Goal: Task Accomplishment & Management: Manage account settings

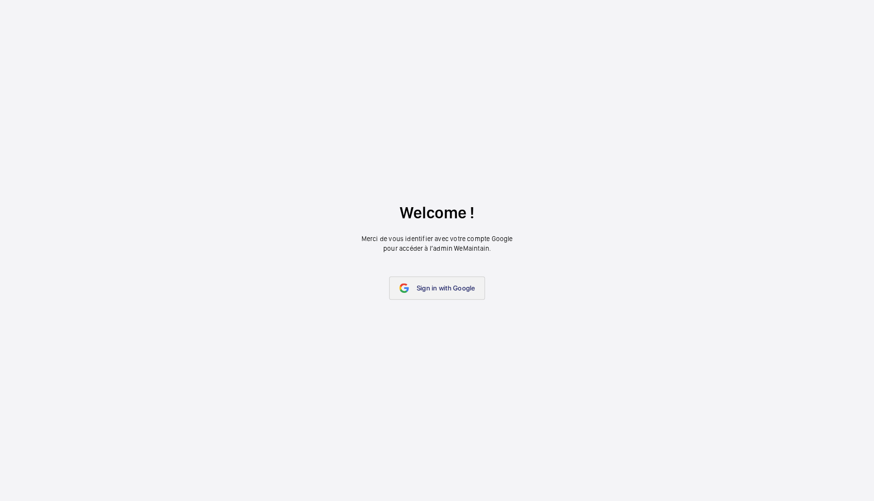
drag, startPoint x: 437, startPoint y: 285, endPoint x: 439, endPoint y: 290, distance: 6.0
click at [437, 287] on span "Sign in with Google" at bounding box center [446, 288] width 59 height 8
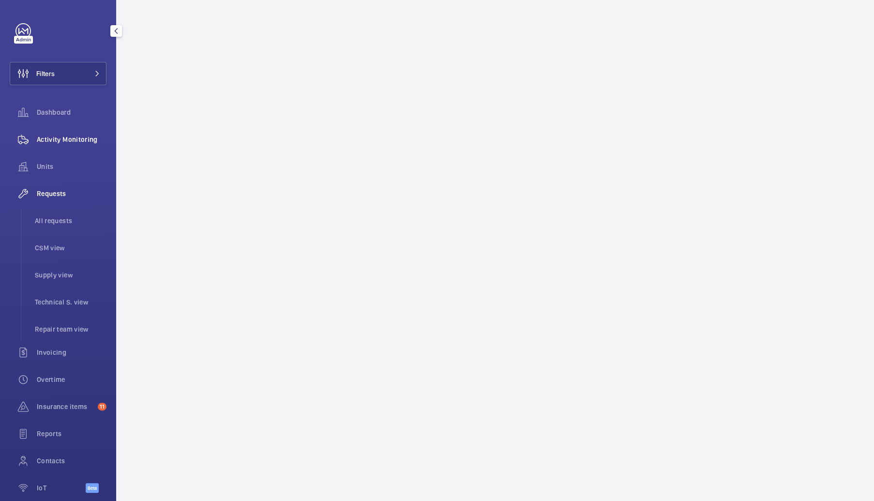
click at [73, 136] on span "Activity Monitoring" at bounding box center [72, 140] width 70 height 10
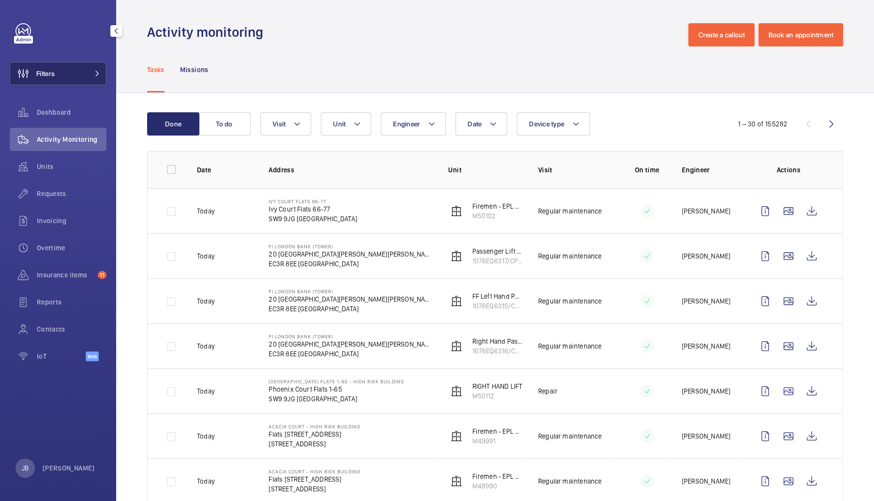
click at [60, 82] on button "Filters" at bounding box center [58, 73] width 97 height 23
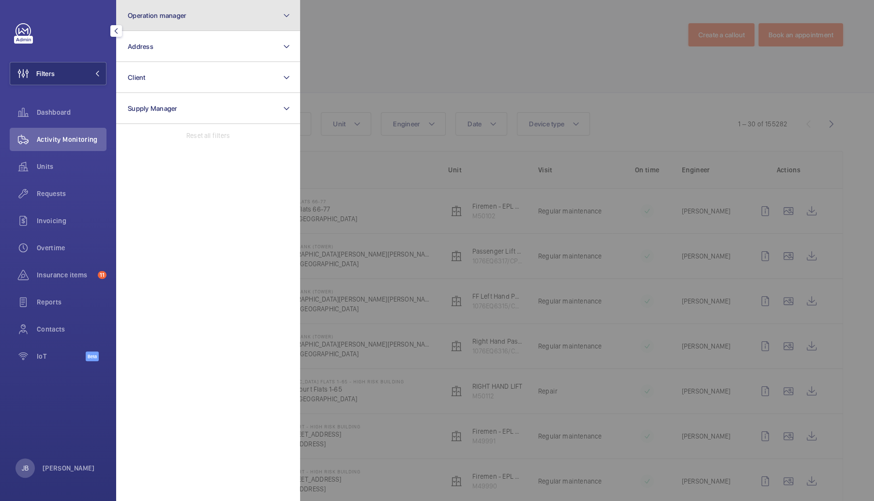
click at [197, 22] on button "Operation manager" at bounding box center [208, 15] width 184 height 31
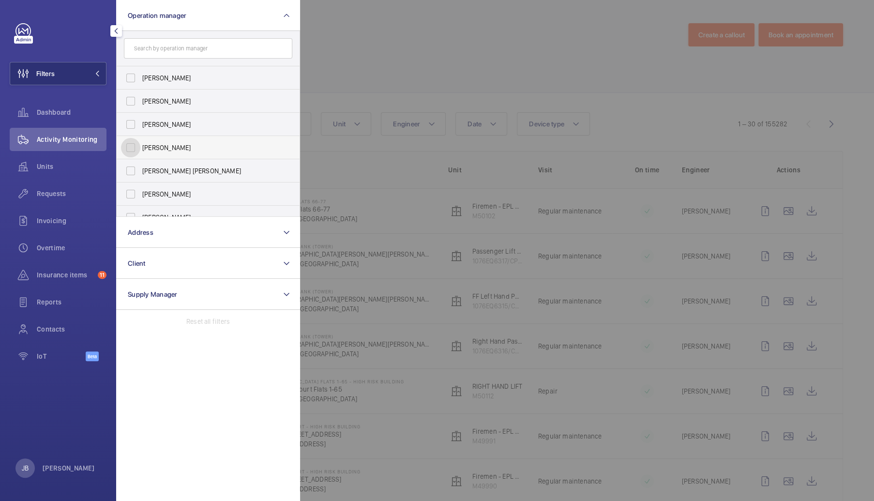
drag, startPoint x: 139, startPoint y: 147, endPoint x: 202, endPoint y: 146, distance: 62.9
click at [139, 146] on input "[PERSON_NAME]" at bounding box center [130, 147] width 19 height 19
checkbox input "true"
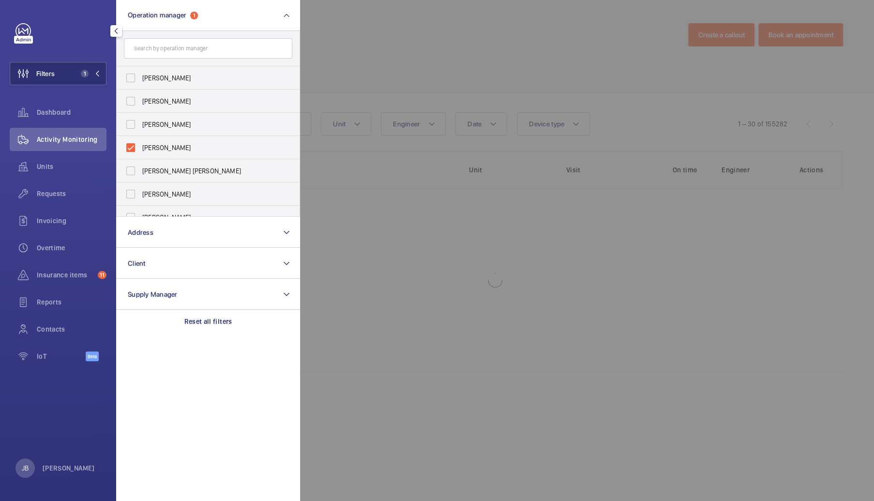
click at [378, 70] on div at bounding box center [737, 250] width 874 height 501
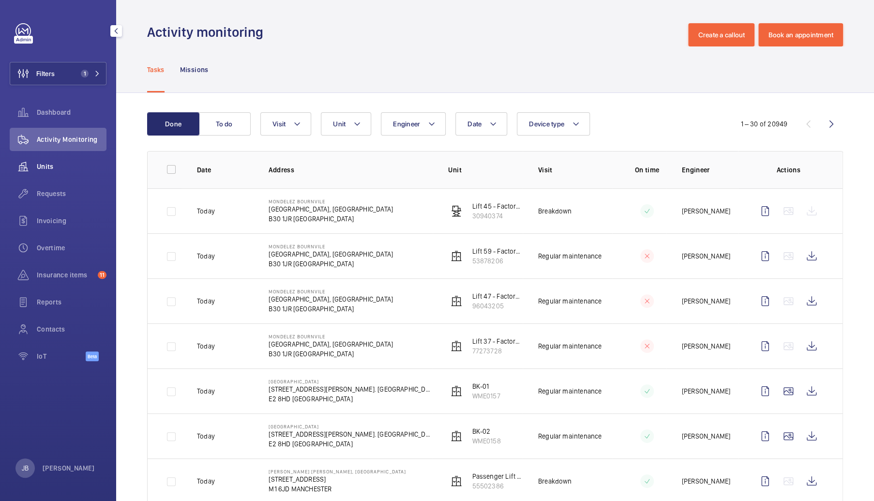
click at [45, 171] on div "Units" at bounding box center [58, 166] width 97 height 23
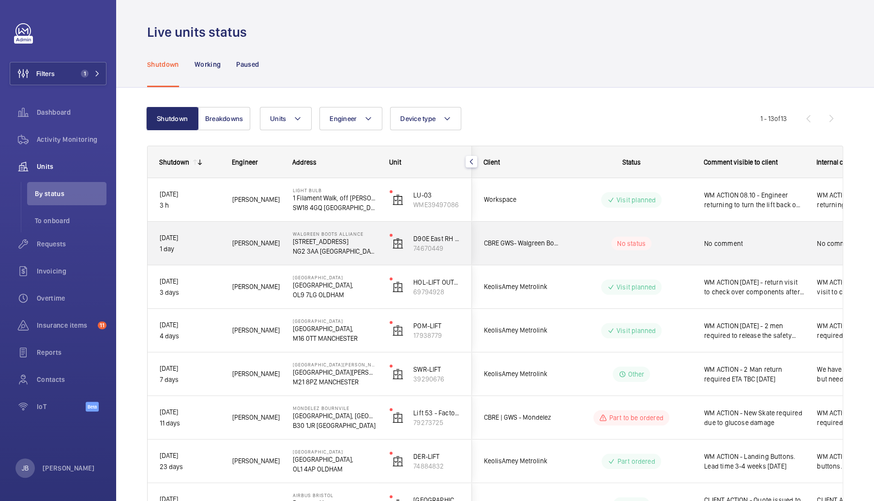
click at [772, 244] on span "No comment" at bounding box center [754, 244] width 100 height 10
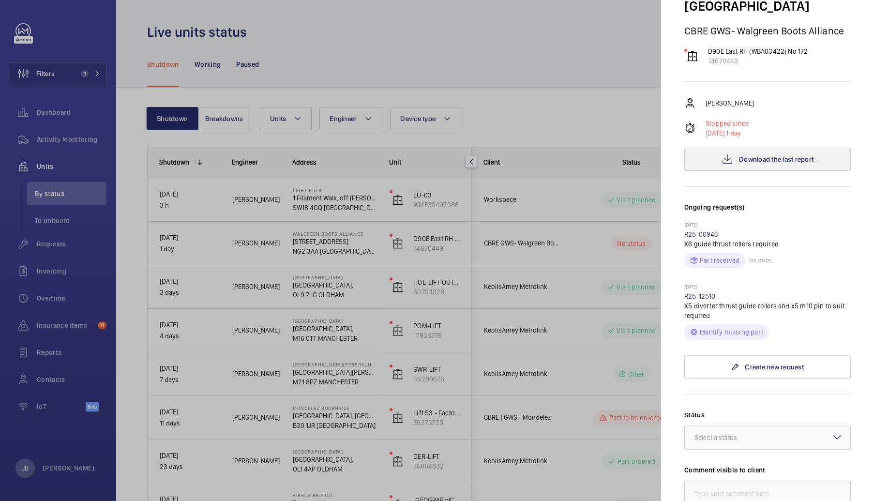
scroll to position [97, 0]
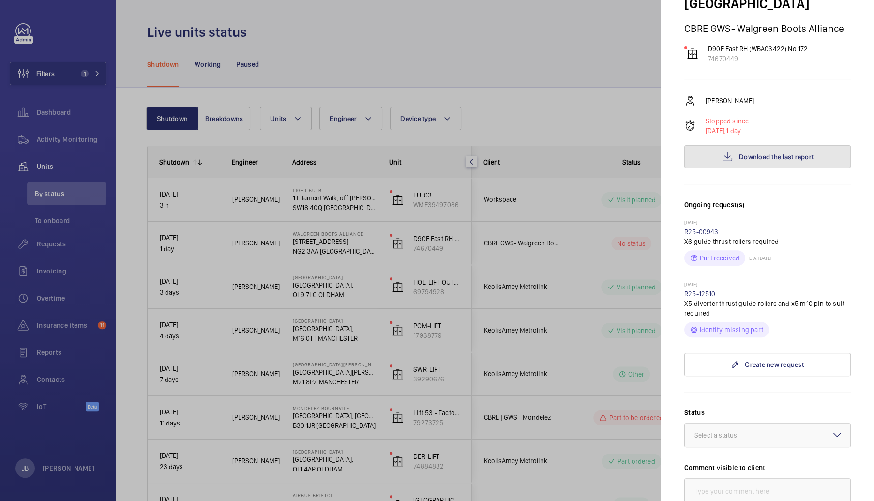
click at [778, 153] on span "Download the last report" at bounding box center [776, 157] width 75 height 8
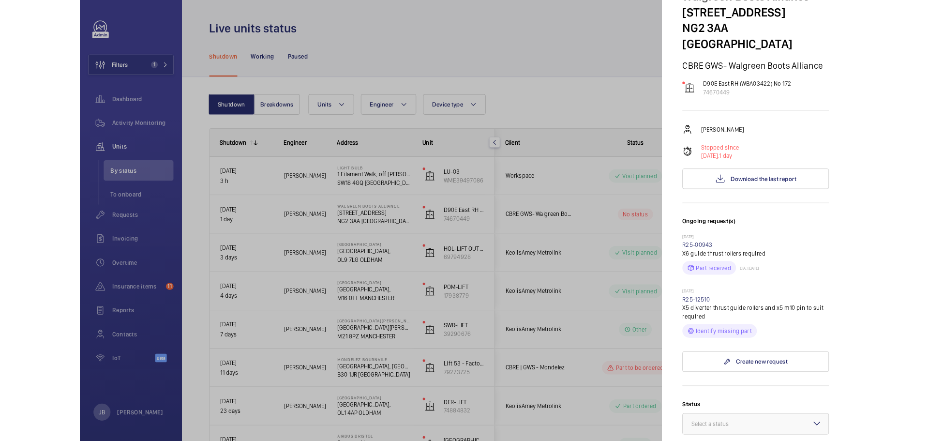
scroll to position [0, 0]
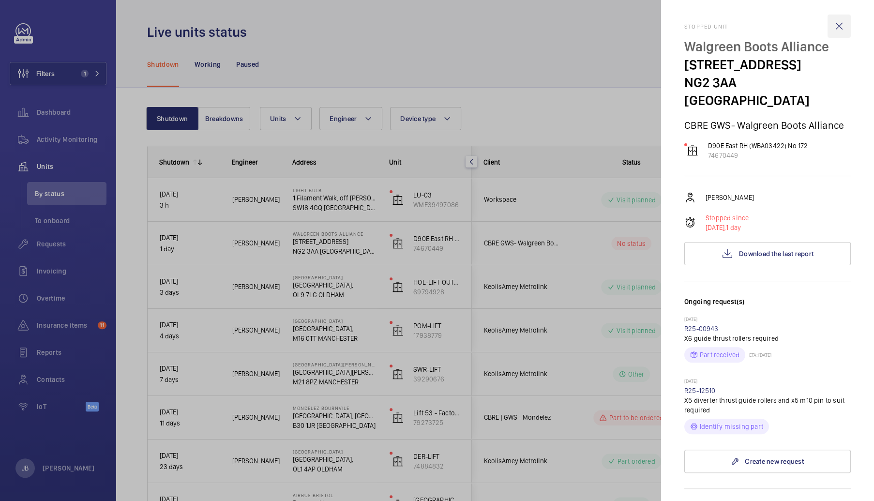
click at [839, 23] on wm-front-icon-button at bounding box center [839, 26] width 23 height 23
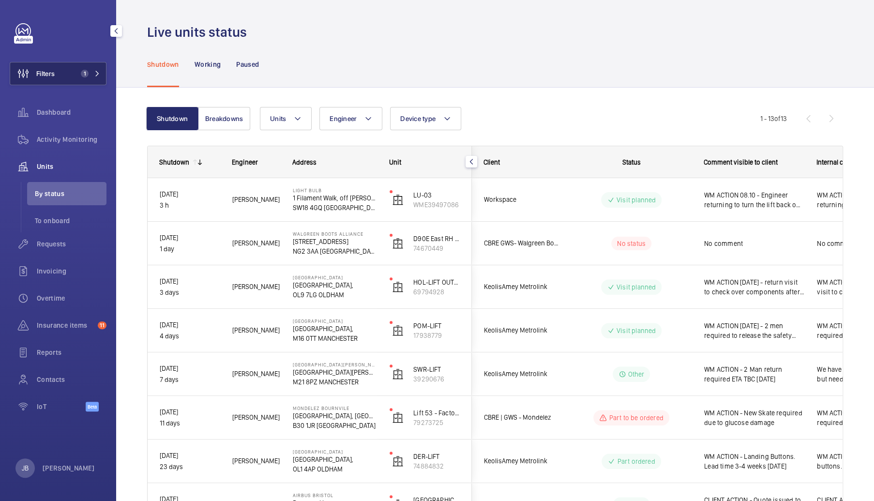
click at [58, 72] on button "Filters 1" at bounding box center [58, 73] width 97 height 23
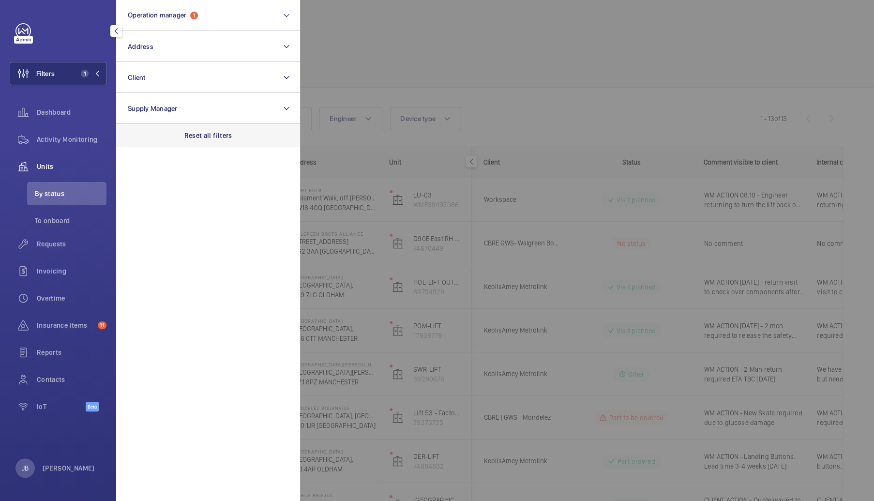
click at [209, 147] on div "Reset all filters" at bounding box center [208, 135] width 184 height 23
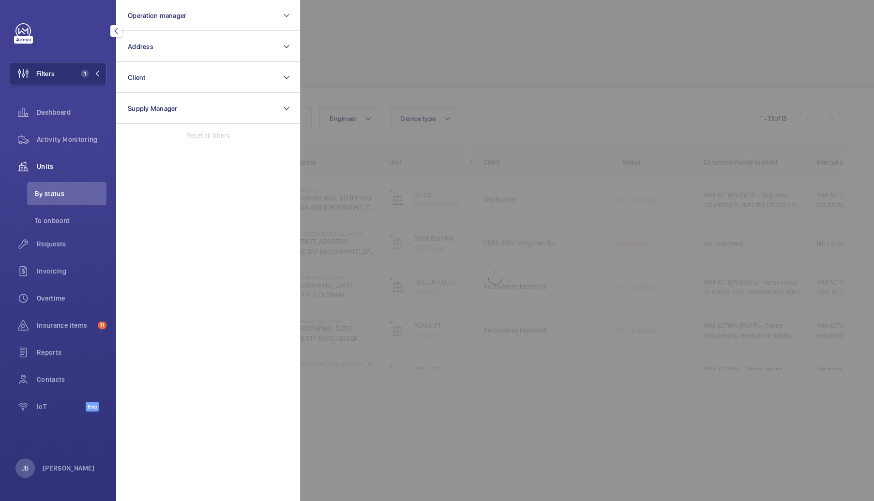
click at [407, 51] on div at bounding box center [737, 250] width 874 height 501
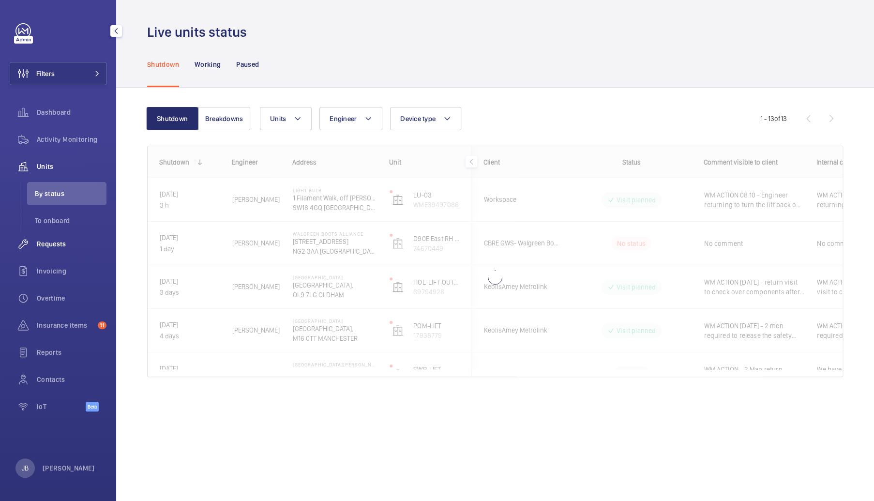
click at [51, 243] on span "Requests" at bounding box center [72, 244] width 70 height 10
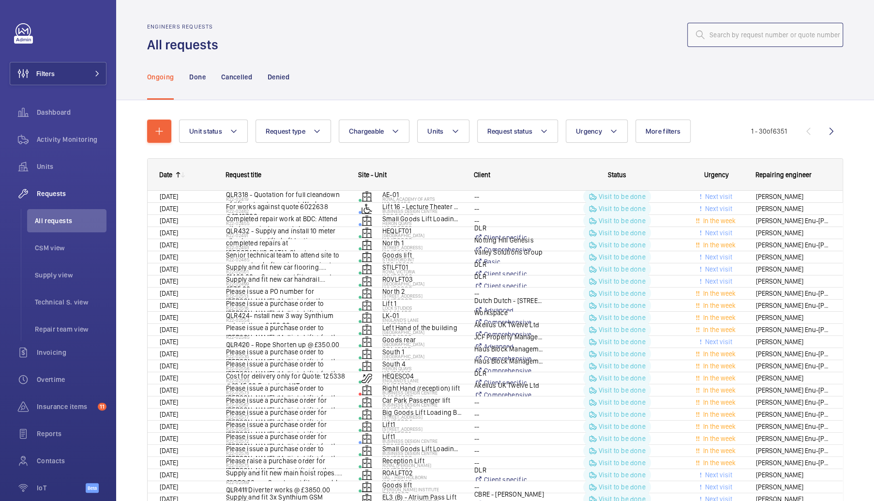
click at [751, 36] on input "text" at bounding box center [765, 35] width 156 height 24
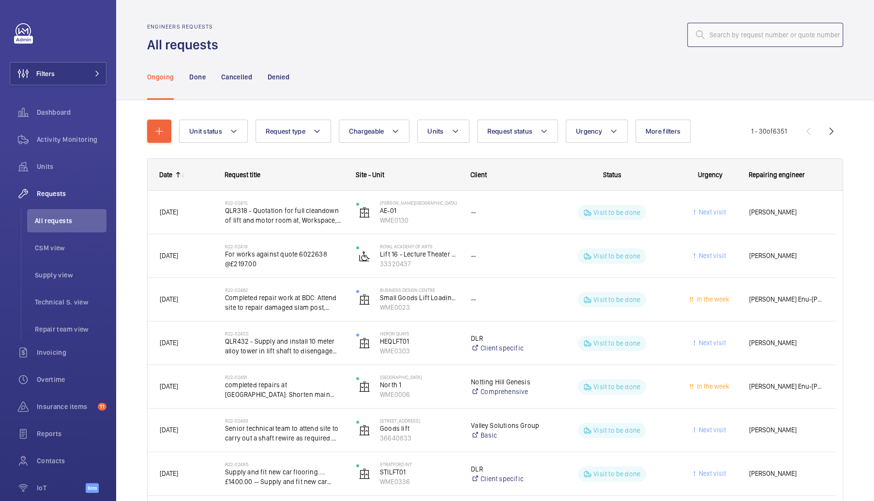
click at [733, 42] on input "text" at bounding box center [765, 35] width 156 height 24
paste input "R25-13319"
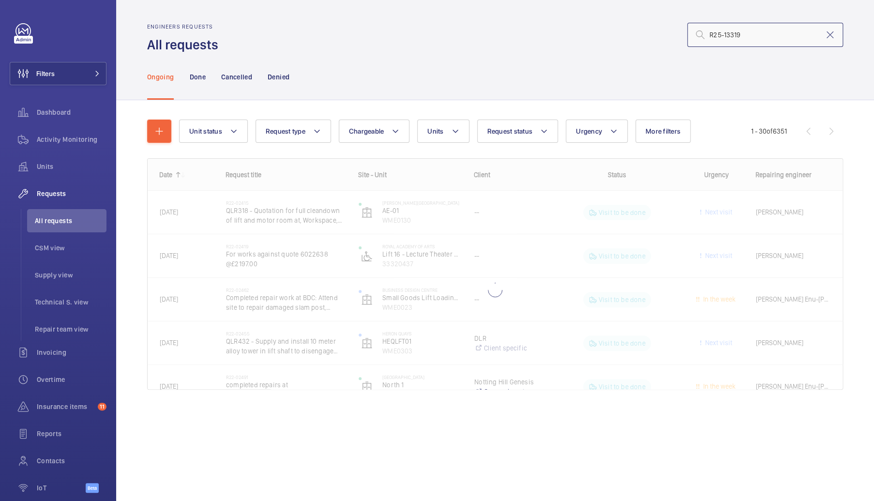
type input "R25-13319"
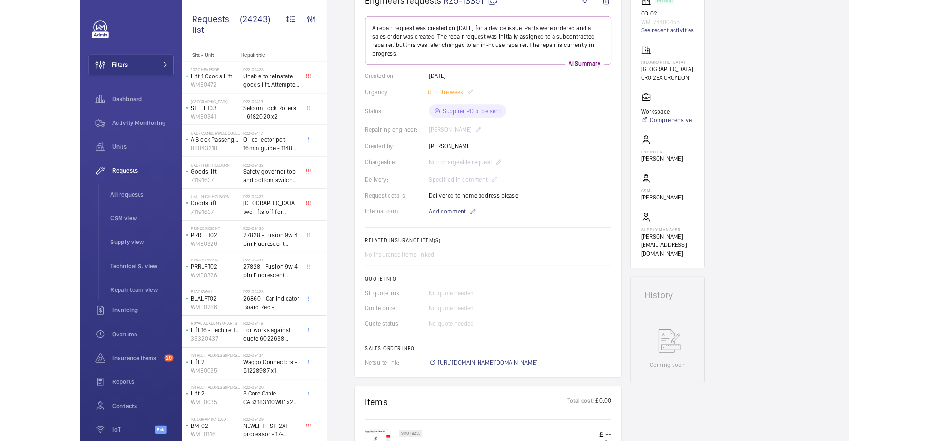
scroll to position [242, 0]
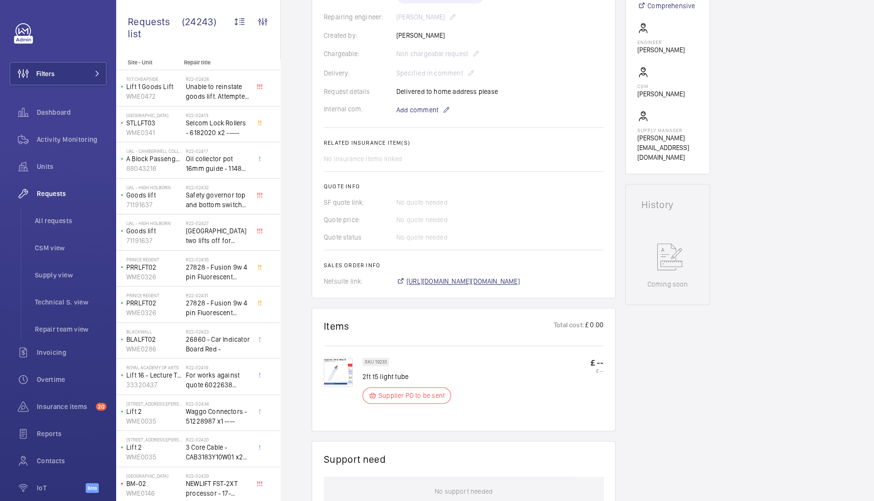
click at [507, 285] on span "[URL][DOMAIN_NAME][DOMAIN_NAME]" at bounding box center [463, 281] width 113 height 10
click at [58, 74] on button "Filters" at bounding box center [58, 73] width 97 height 23
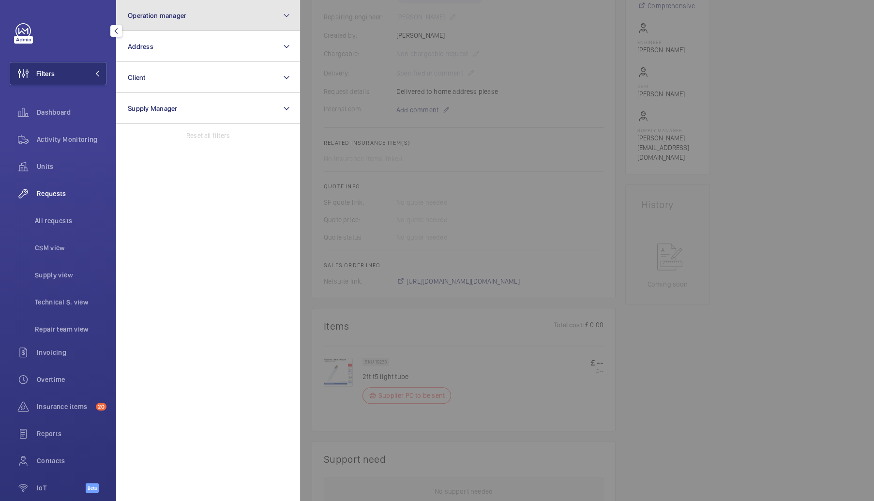
click at [161, 23] on button "Operation manager" at bounding box center [208, 15] width 184 height 31
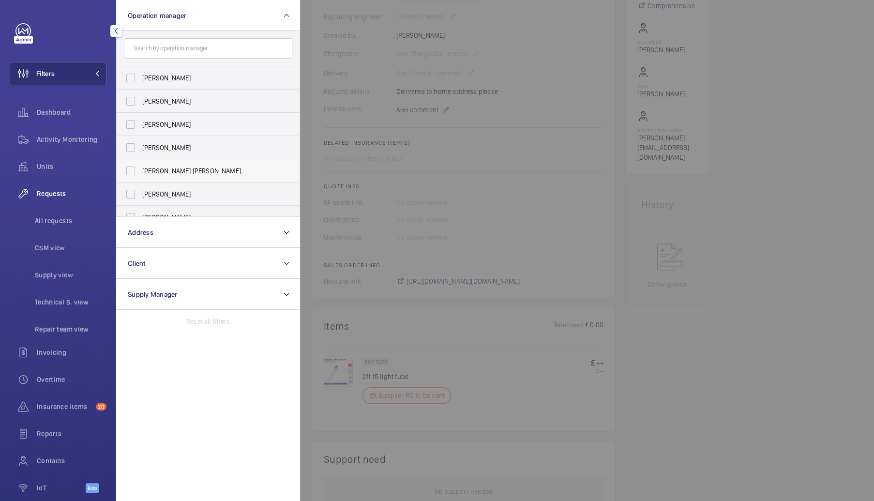
click at [149, 165] on label "[PERSON_NAME] [PERSON_NAME]" at bounding box center [201, 170] width 168 height 23
click at [140, 165] on input "[PERSON_NAME] [PERSON_NAME]" at bounding box center [130, 170] width 19 height 19
checkbox input "true"
click at [54, 138] on span "Activity Monitoring" at bounding box center [72, 140] width 70 height 10
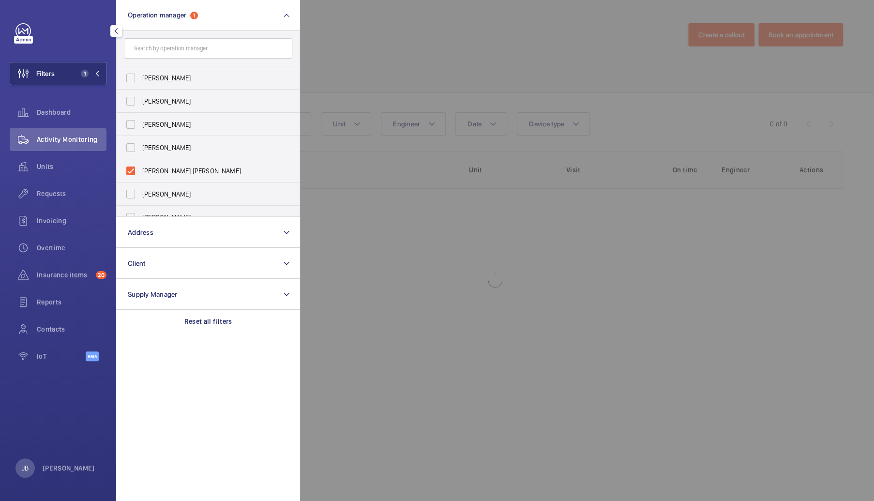
click at [377, 37] on div at bounding box center [737, 250] width 874 height 501
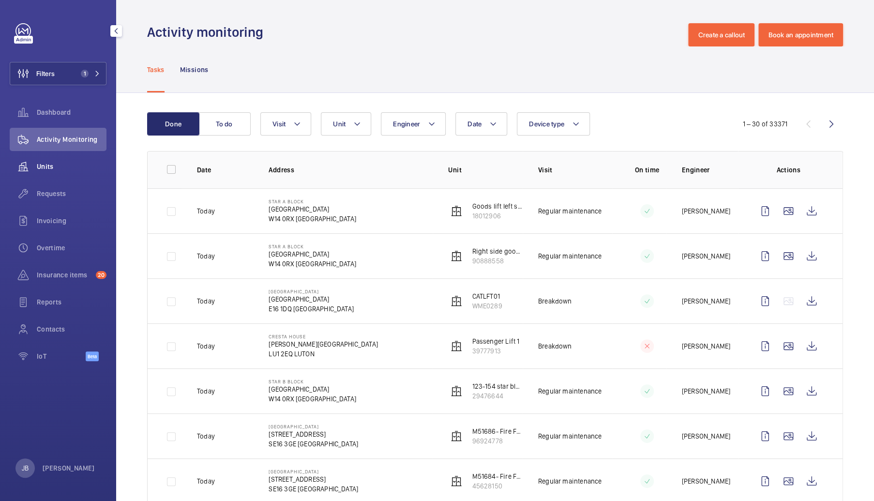
click at [38, 168] on span "Units" at bounding box center [72, 167] width 70 height 10
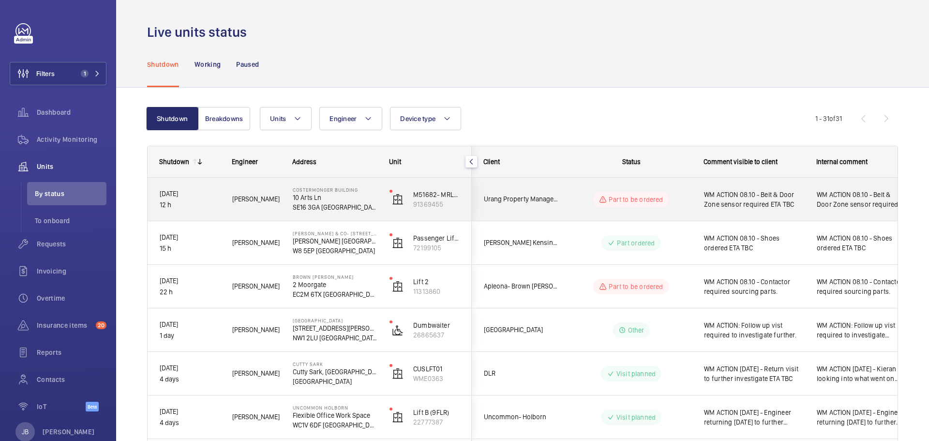
click at [747, 200] on span "WM ACTION 08.10 - Belt & Door Zone sensor required ETA TBC" at bounding box center [754, 199] width 100 height 19
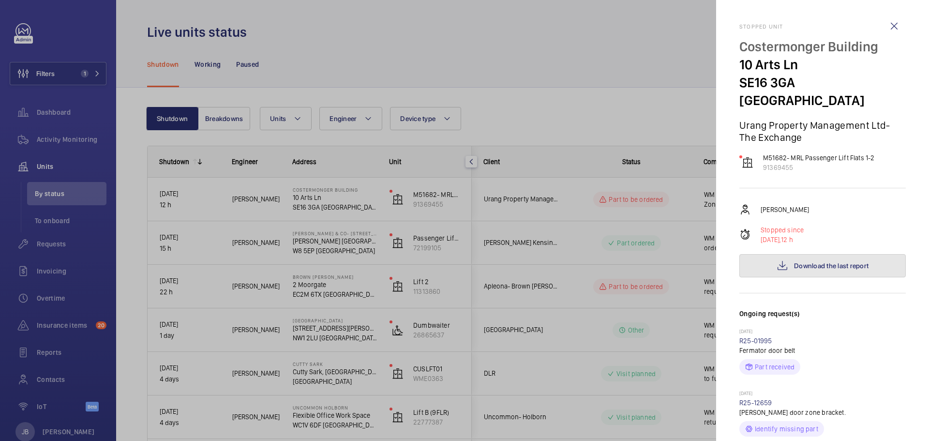
click at [802, 262] on span "Download the last report" at bounding box center [831, 266] width 75 height 8
click at [58, 65] on div at bounding box center [464, 220] width 929 height 441
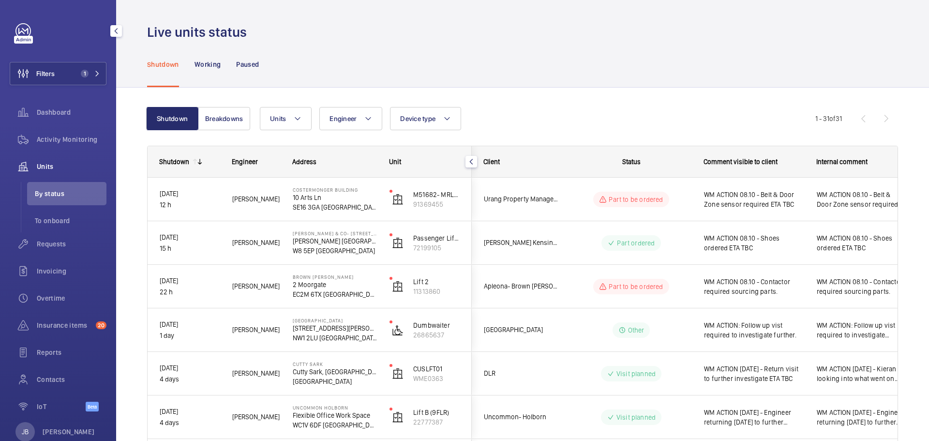
click at [70, 81] on button "Filters 1" at bounding box center [58, 73] width 97 height 23
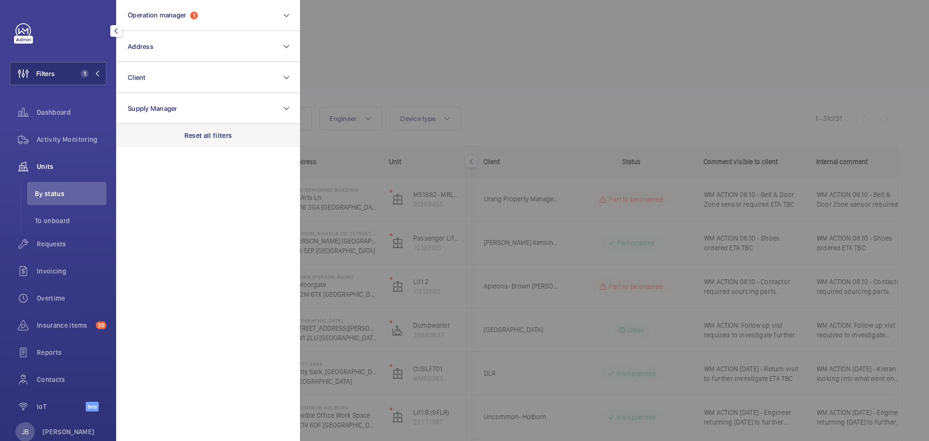
click at [204, 140] on p "Reset all filters" at bounding box center [208, 136] width 48 height 10
click at [408, 52] on div at bounding box center [764, 220] width 929 height 441
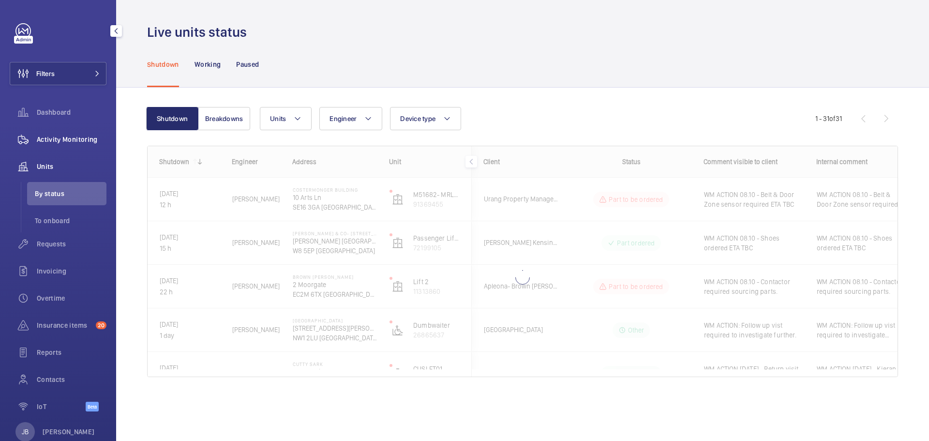
click at [48, 138] on span "Activity Monitoring" at bounding box center [72, 140] width 70 height 10
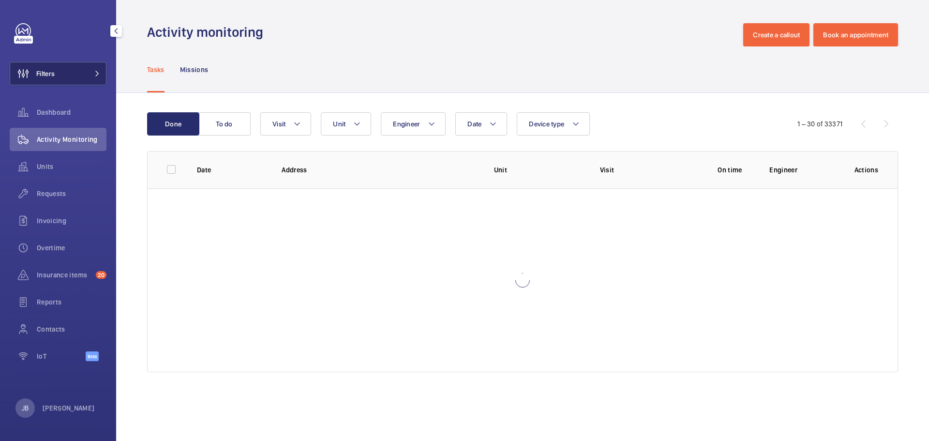
click at [68, 69] on button "Filters" at bounding box center [58, 73] width 97 height 23
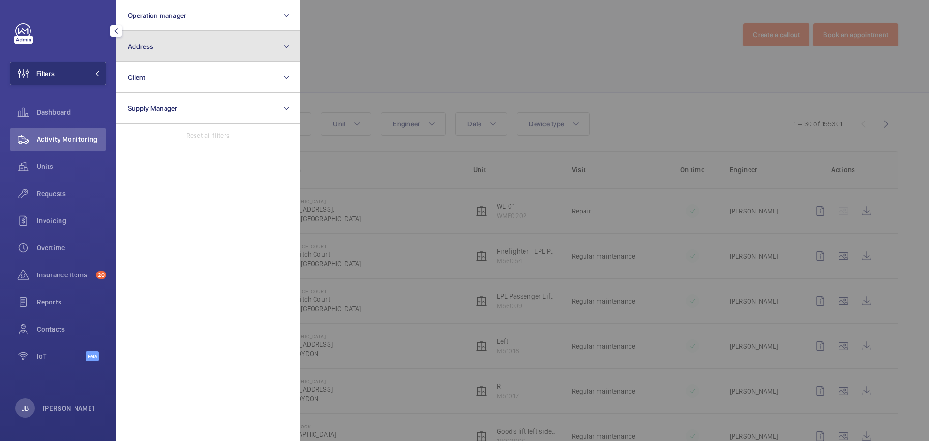
click at [147, 52] on button "Address" at bounding box center [208, 46] width 184 height 31
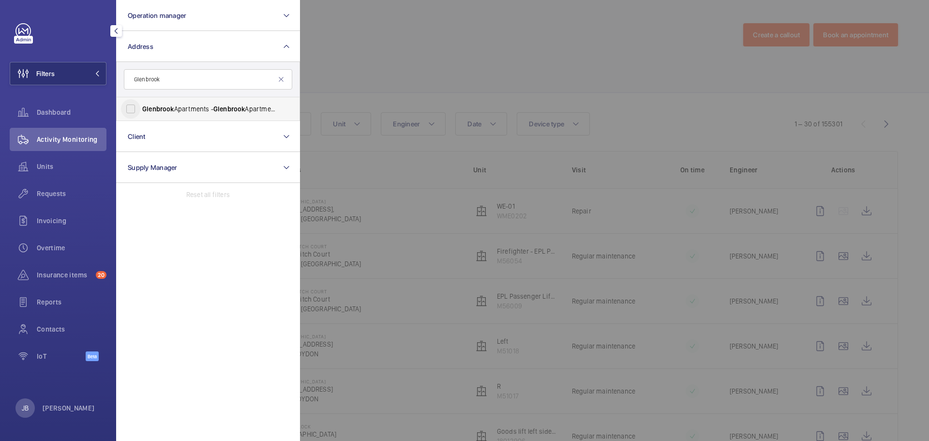
type input "Glenbrook"
click at [136, 104] on input "[GEOGRAPHIC_DATA] - [GEOGRAPHIC_DATA]" at bounding box center [130, 108] width 19 height 19
checkbox input "true"
click at [409, 37] on div at bounding box center [764, 220] width 929 height 441
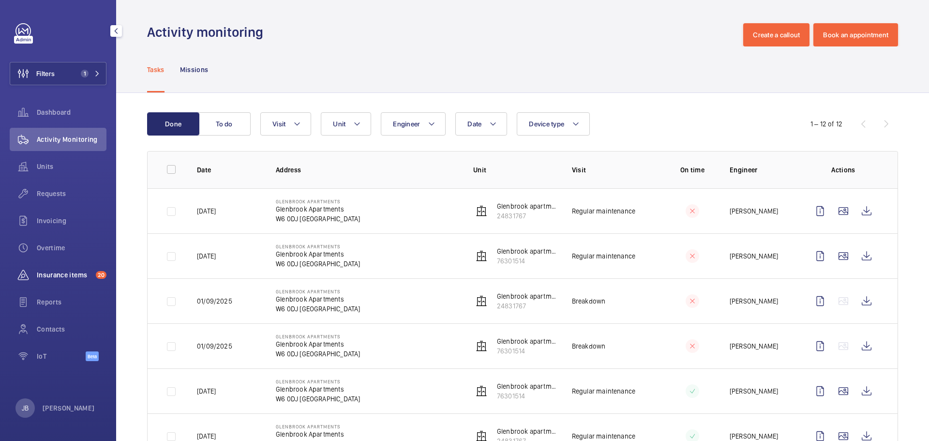
click at [51, 273] on span "Insurance items" at bounding box center [64, 275] width 55 height 10
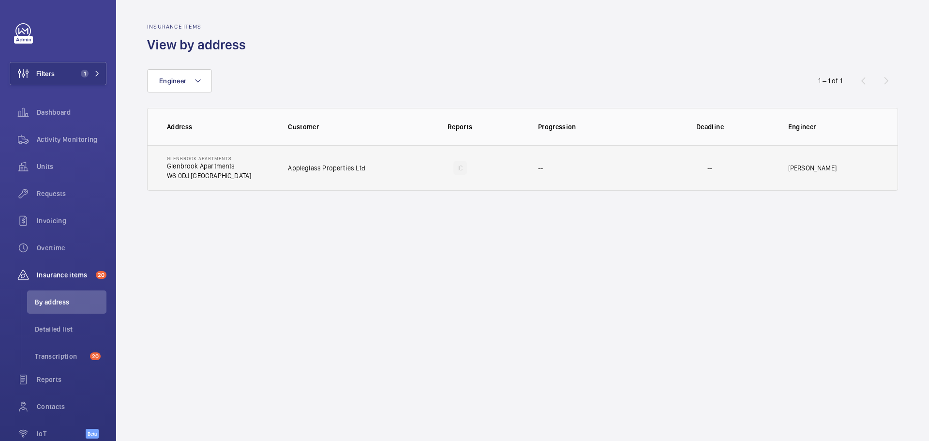
click at [596, 172] on td "--" at bounding box center [585, 167] width 125 height 45
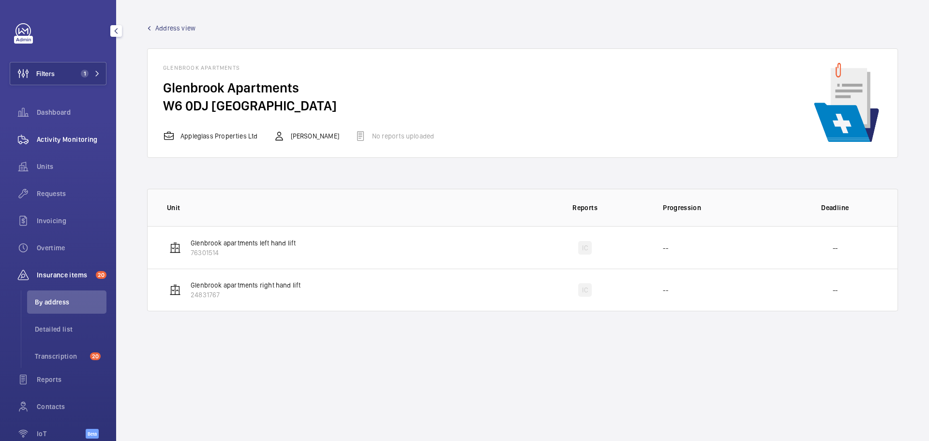
click at [39, 135] on span "Activity Monitoring" at bounding box center [72, 140] width 70 height 10
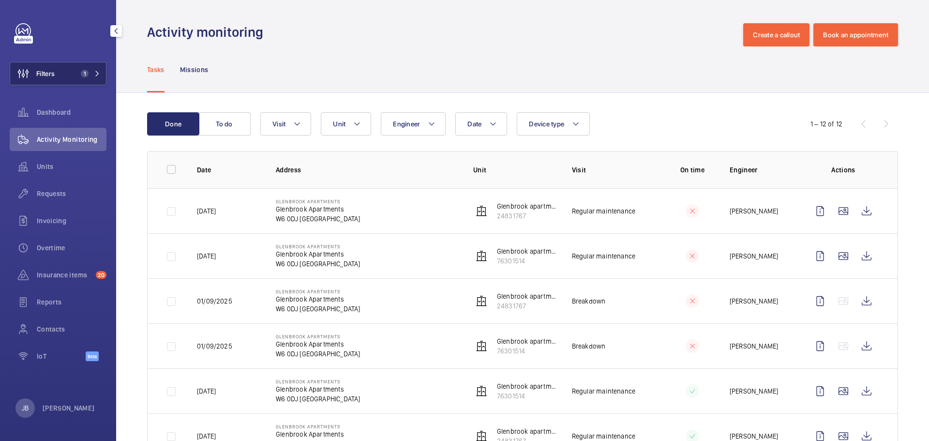
click at [58, 77] on button "Filters 1" at bounding box center [58, 73] width 97 height 23
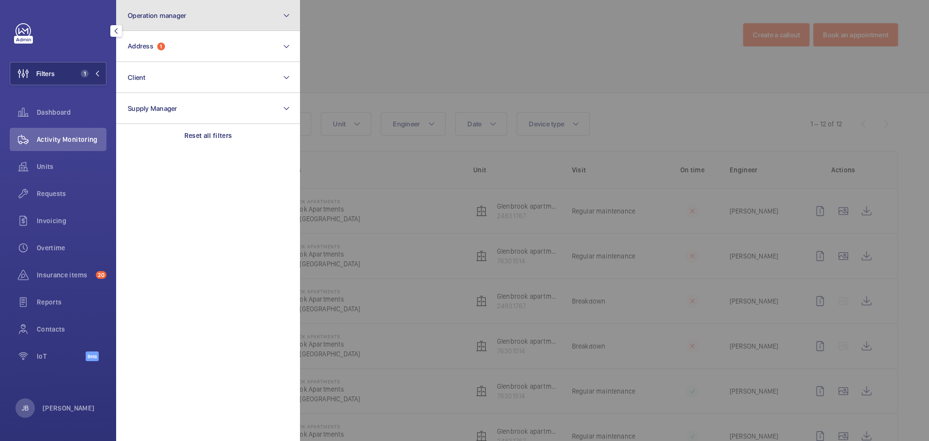
click at [214, 15] on button "Operation manager" at bounding box center [208, 15] width 184 height 31
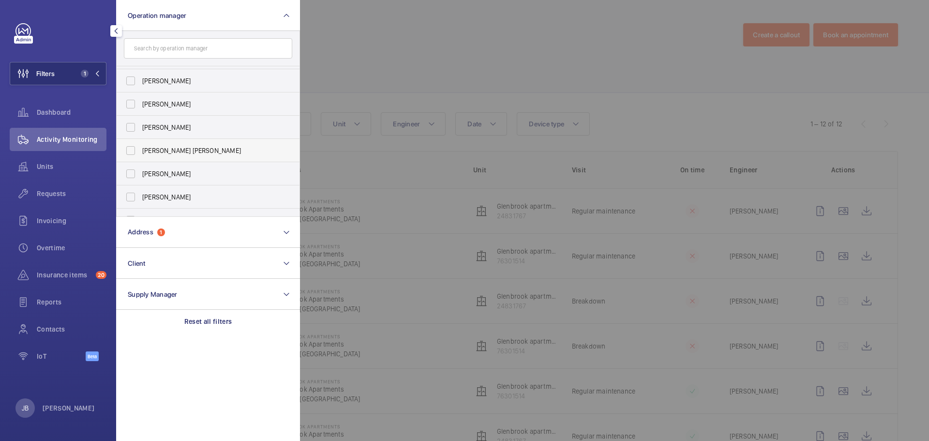
scroll to position [36, 0]
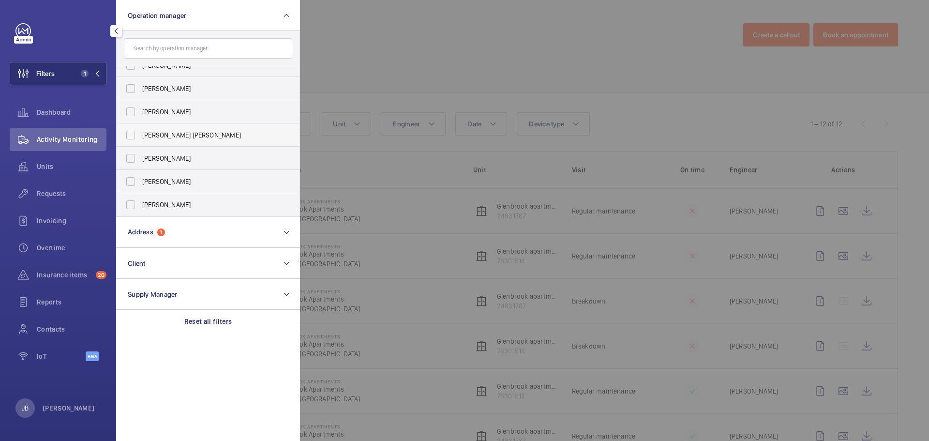
click at [142, 132] on label "[PERSON_NAME] [PERSON_NAME]" at bounding box center [201, 134] width 168 height 23
click at [140, 132] on input "[PERSON_NAME] [PERSON_NAME]" at bounding box center [130, 134] width 19 height 19
checkbox input "true"
drag, startPoint x: 58, startPoint y: 167, endPoint x: 362, endPoint y: 41, distance: 329.6
click at [58, 166] on span "Units" at bounding box center [72, 167] width 70 height 10
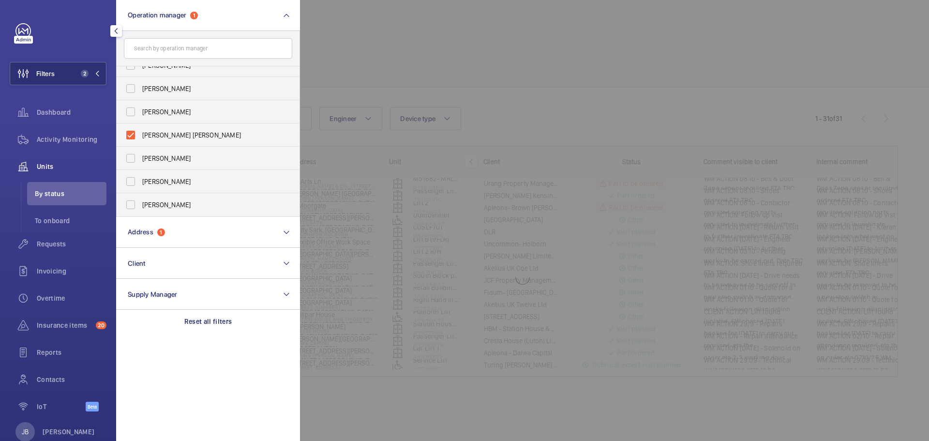
click at [368, 38] on div at bounding box center [764, 220] width 929 height 441
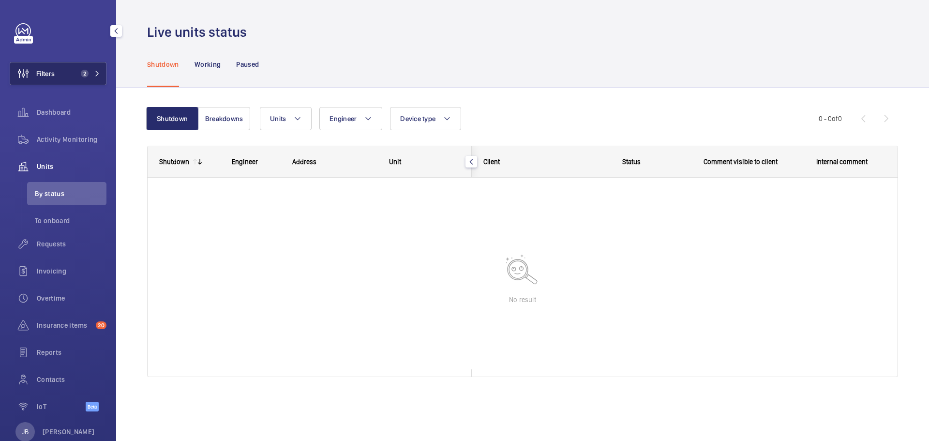
click at [53, 77] on span "Filters" at bounding box center [45, 74] width 18 height 10
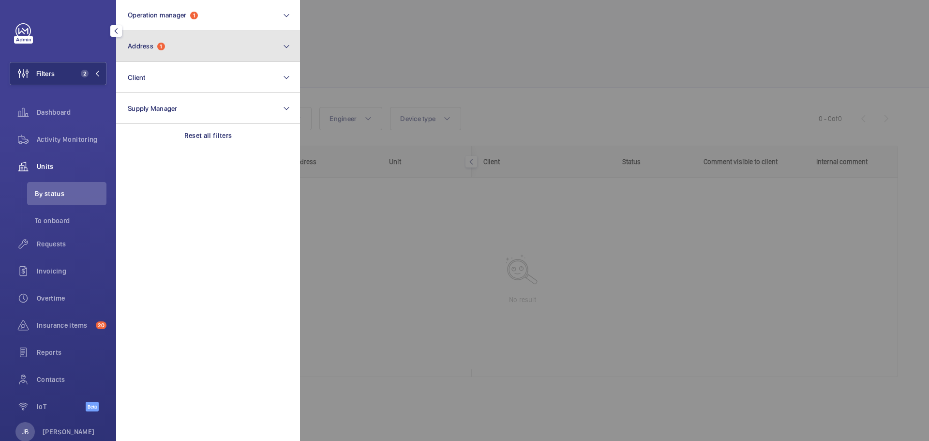
click at [215, 40] on button "Address 1" at bounding box center [208, 46] width 184 height 31
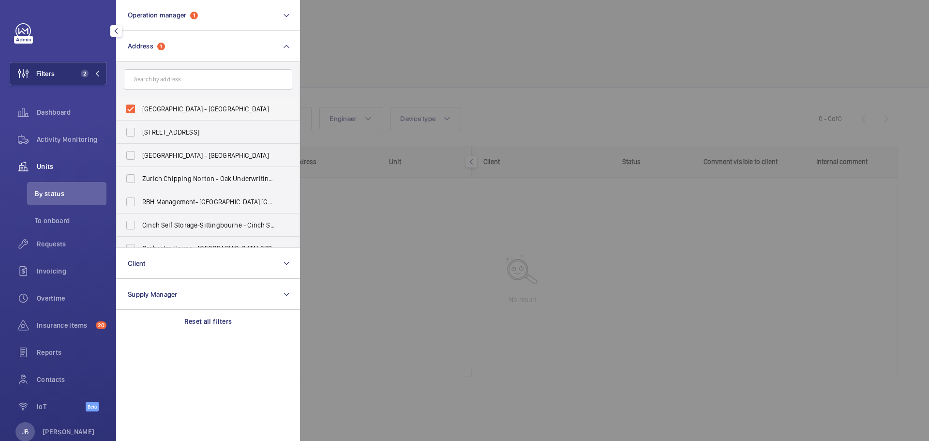
click at [147, 109] on span "[GEOGRAPHIC_DATA] - [GEOGRAPHIC_DATA]" at bounding box center [208, 109] width 133 height 10
click at [140, 109] on input "[GEOGRAPHIC_DATA] - [GEOGRAPHIC_DATA]" at bounding box center [130, 108] width 19 height 19
checkbox input "false"
click at [388, 53] on div at bounding box center [764, 220] width 929 height 441
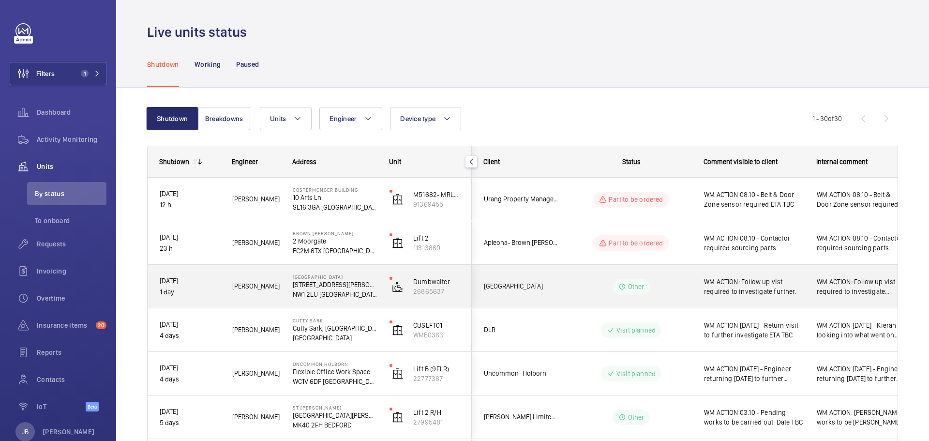
click at [777, 294] on span "WM ACTION: Follow up vist required to investigate further." at bounding box center [754, 286] width 100 height 19
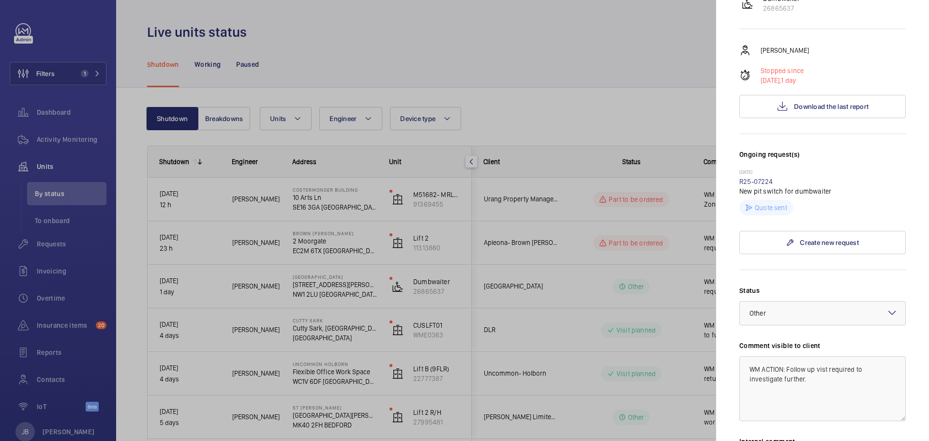
scroll to position [194, 0]
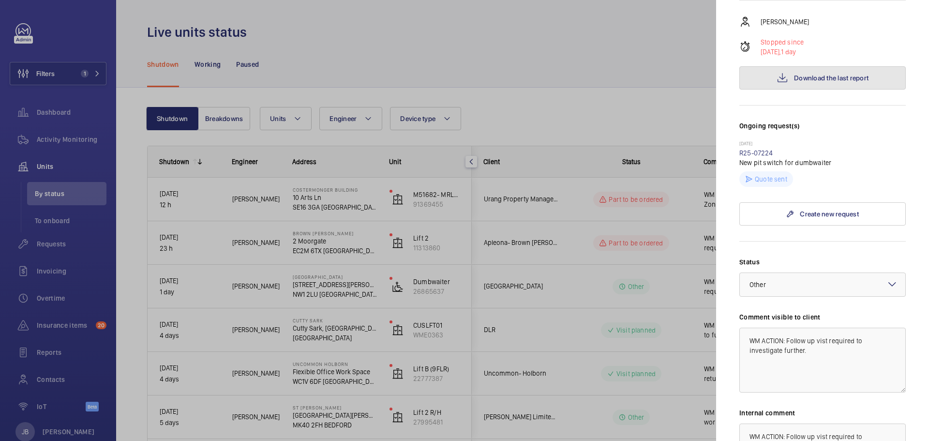
click at [800, 74] on span "Download the last report" at bounding box center [831, 78] width 75 height 8
click at [679, 116] on div at bounding box center [464, 220] width 929 height 441
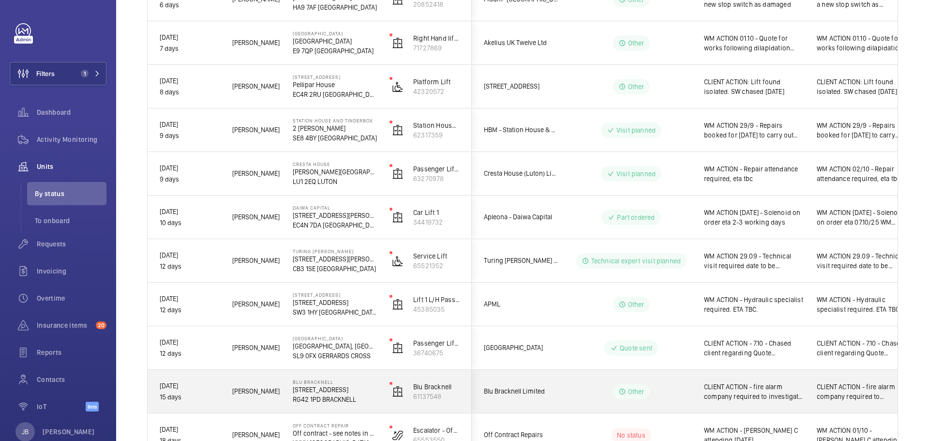
scroll to position [517, 0]
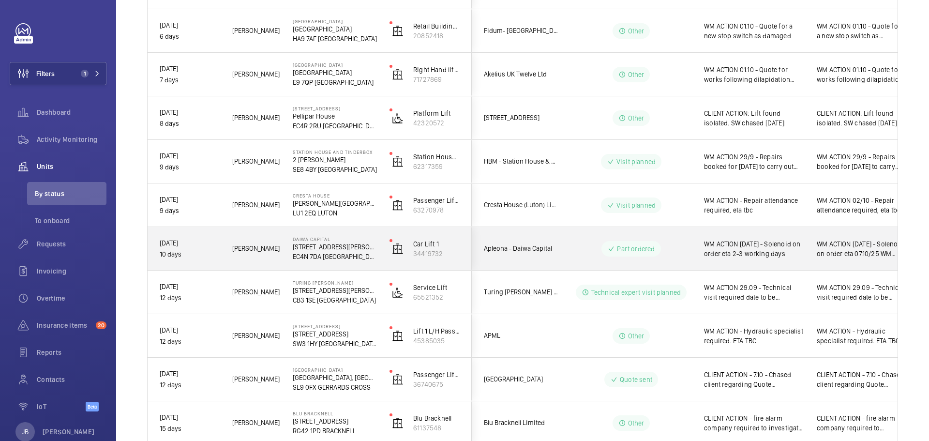
click at [771, 256] on span "WM ACTION [DATE] - Solenoid on order eta 2-3 working days" at bounding box center [754, 248] width 100 height 19
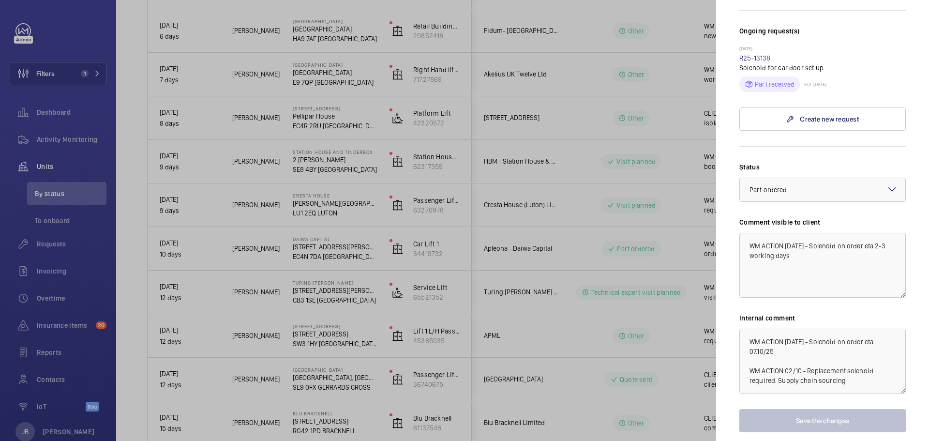
scroll to position [290, 0]
click at [747, 327] on textarea "WM ACTION [DATE] - Solenoid on order eta 07.10/25 WM ACTION 02/10 - Replacement…" at bounding box center [822, 359] width 166 height 65
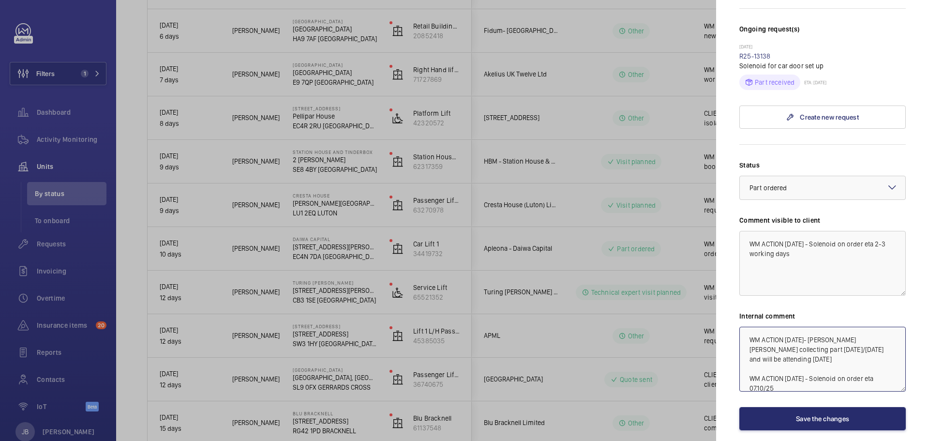
click at [843, 327] on textarea "WM ACTION [DATE]- [PERSON_NAME] [PERSON_NAME] collecting part [DATE]/[DATE] and…" at bounding box center [822, 359] width 166 height 65
type textarea "WM ACTION [DATE]- [PERSON_NAME] collecting part [DATE]/[DATE] and will be atten…"
click at [792, 231] on textarea "WM ACTION [DATE] - Solenoid on order eta 2-3 working days" at bounding box center [822, 263] width 166 height 65
drag, startPoint x: 842, startPoint y: 210, endPoint x: 871, endPoint y: 218, distance: 29.9
click at [871, 231] on textarea "WM ACTION [DATE] - Solenoid on order eta 2-3 working days" at bounding box center [822, 263] width 166 height 65
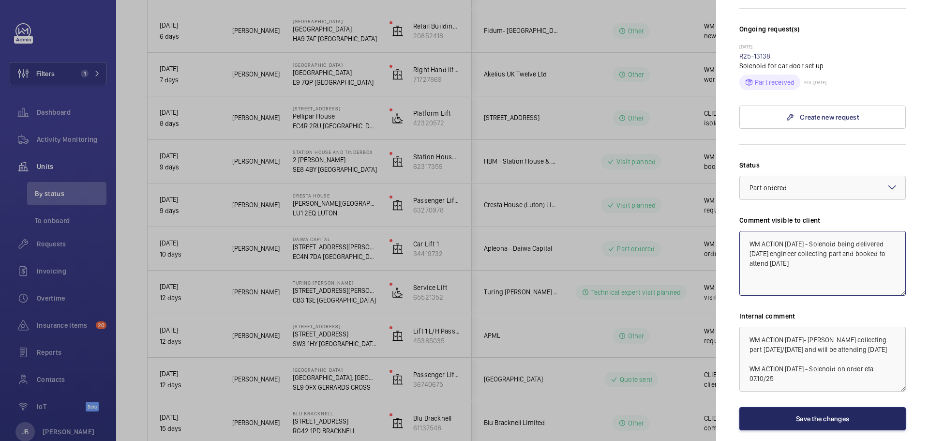
type textarea "WM ACTION [DATE] - Solenoid being delivered [DATE] engineer collecting part and…"
click at [784, 407] on button "Save the changes" at bounding box center [822, 418] width 166 height 23
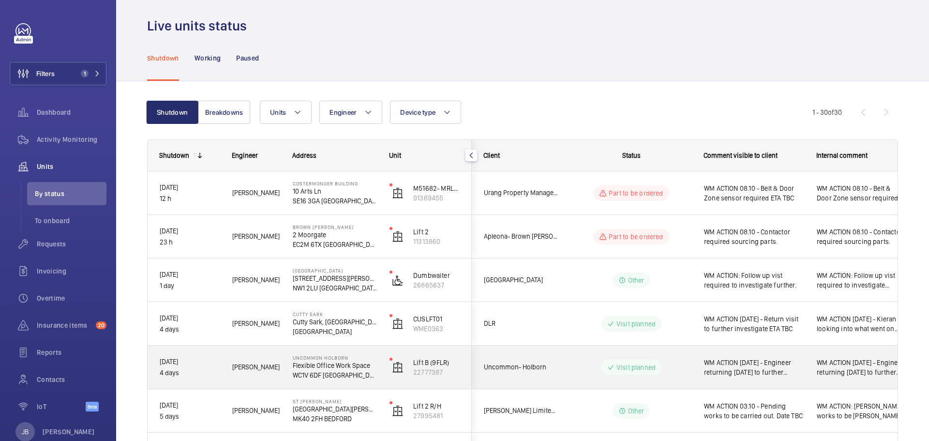
scroll to position [0, 0]
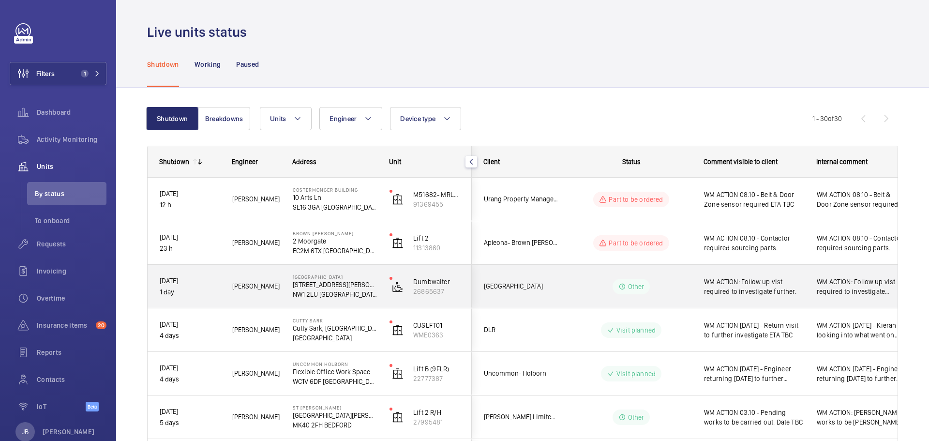
click at [837, 286] on span "WM ACTION: Follow up vist required to investigate further." at bounding box center [861, 286] width 89 height 19
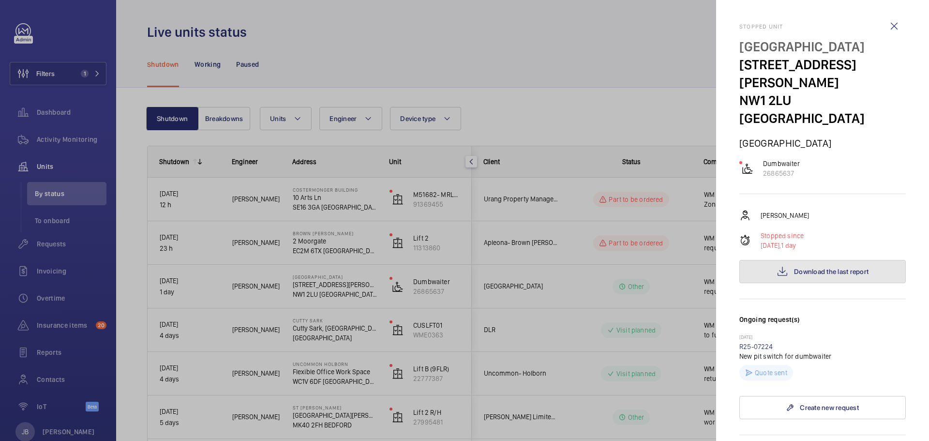
click at [799, 260] on button "Download the last report" at bounding box center [822, 271] width 166 height 23
click at [677, 291] on div at bounding box center [464, 220] width 929 height 441
